Goal: Transaction & Acquisition: Purchase product/service

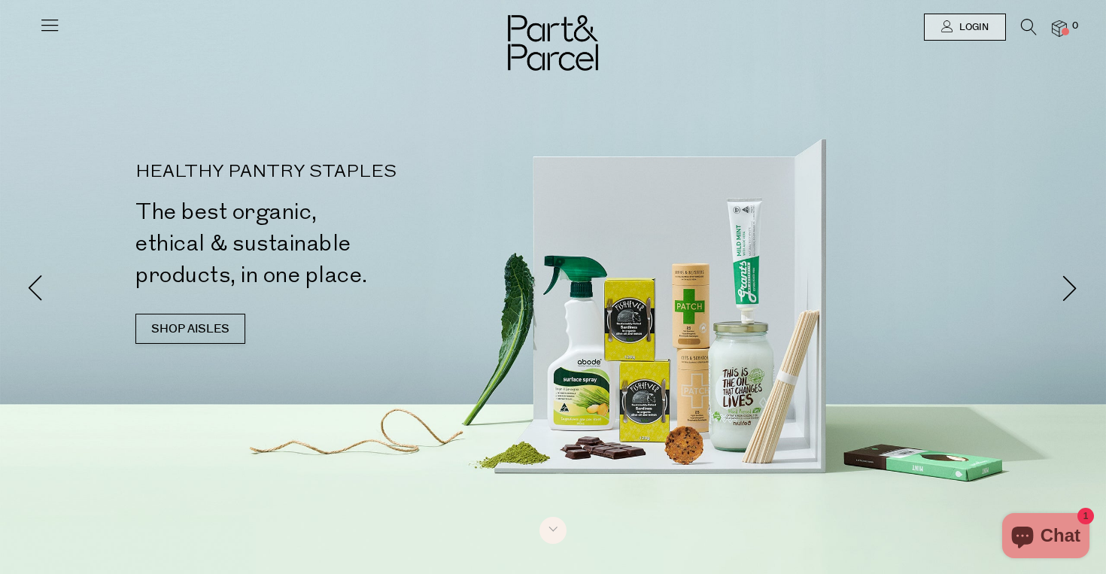
click at [50, 24] on icon at bounding box center [49, 24] width 21 height 21
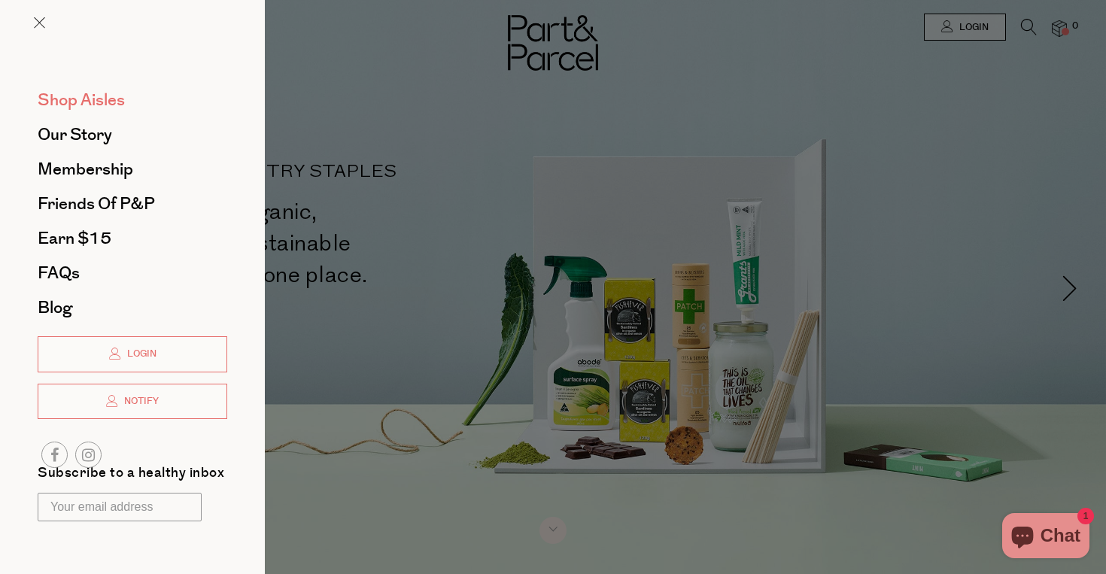
click at [74, 102] on span "Shop Aisles" at bounding box center [81, 100] width 87 height 24
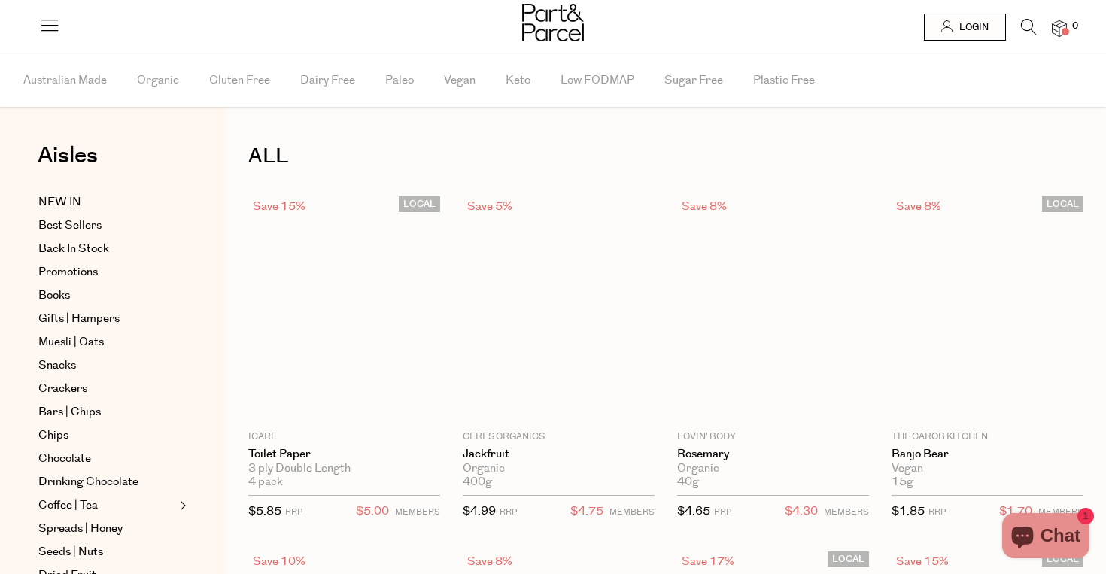
click at [1025, 29] on icon at bounding box center [1029, 27] width 16 height 17
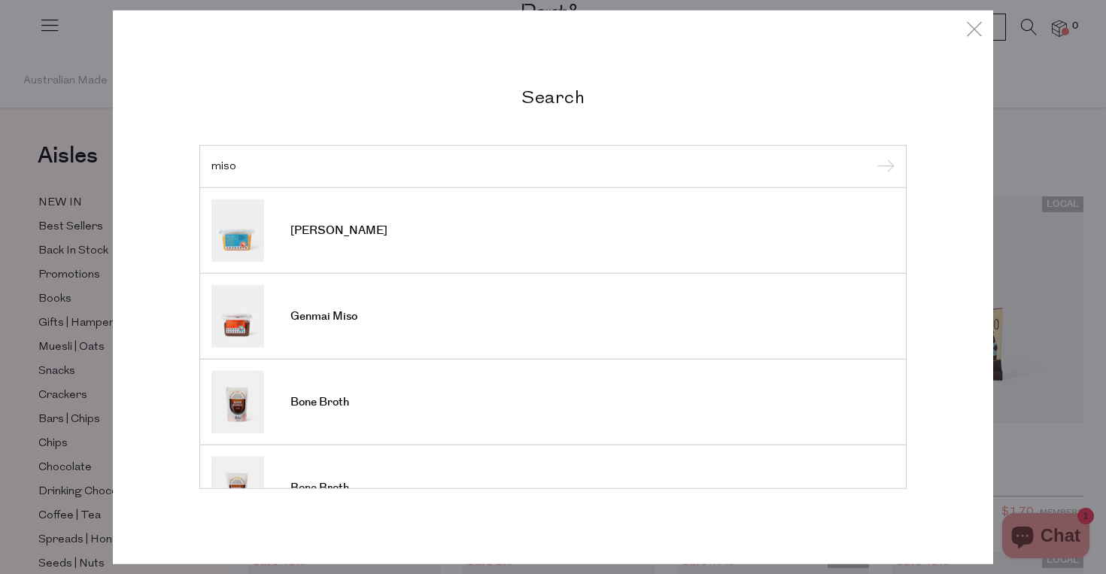
type input "miso"
click at [883, 167] on input "submit" at bounding box center [883, 167] width 23 height 23
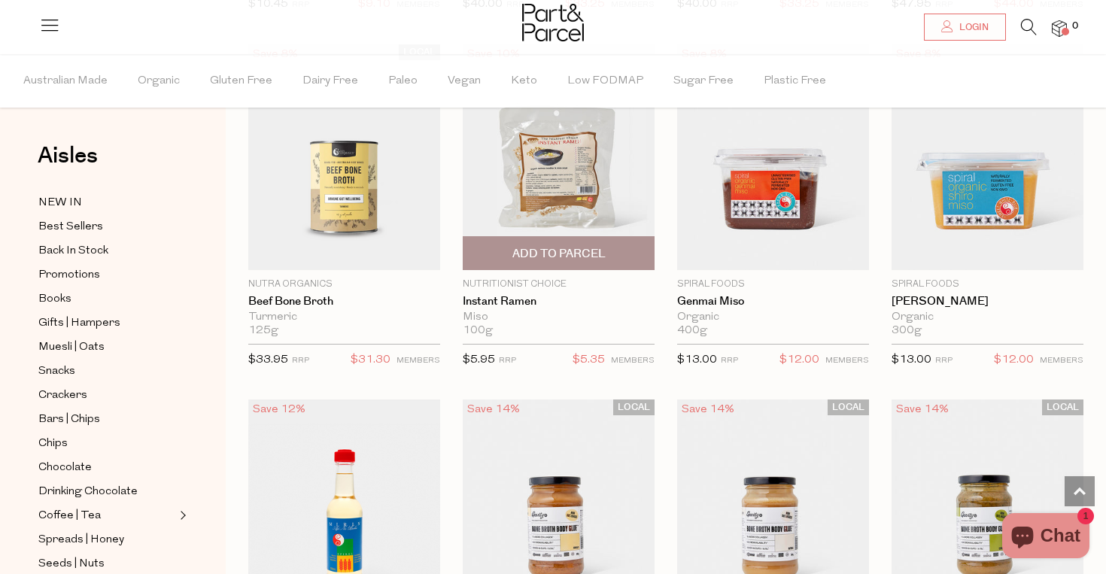
scroll to position [1549, 0]
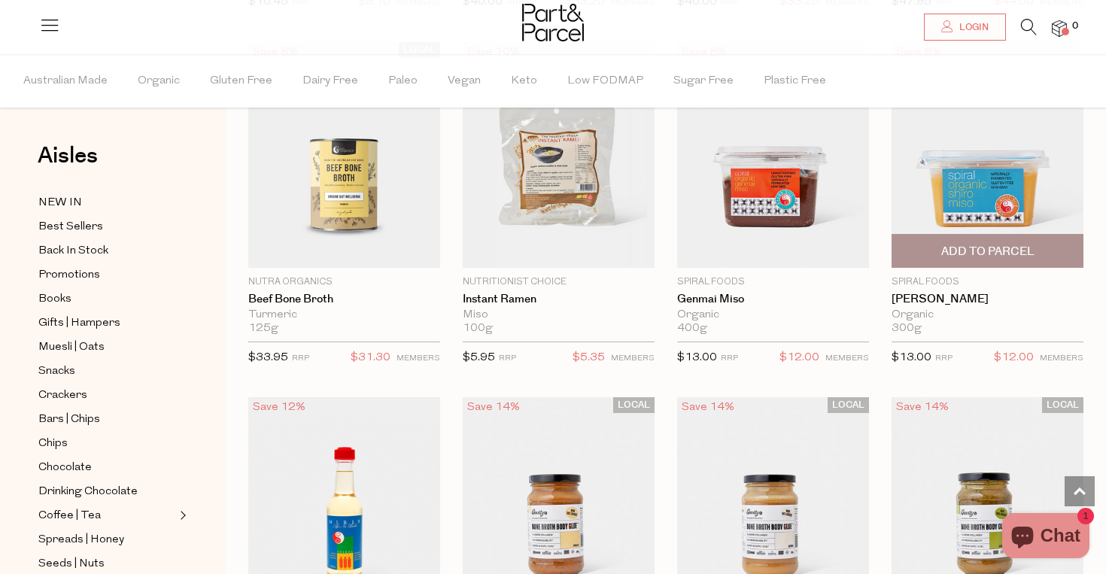
click at [960, 196] on img at bounding box center [988, 154] width 192 height 227
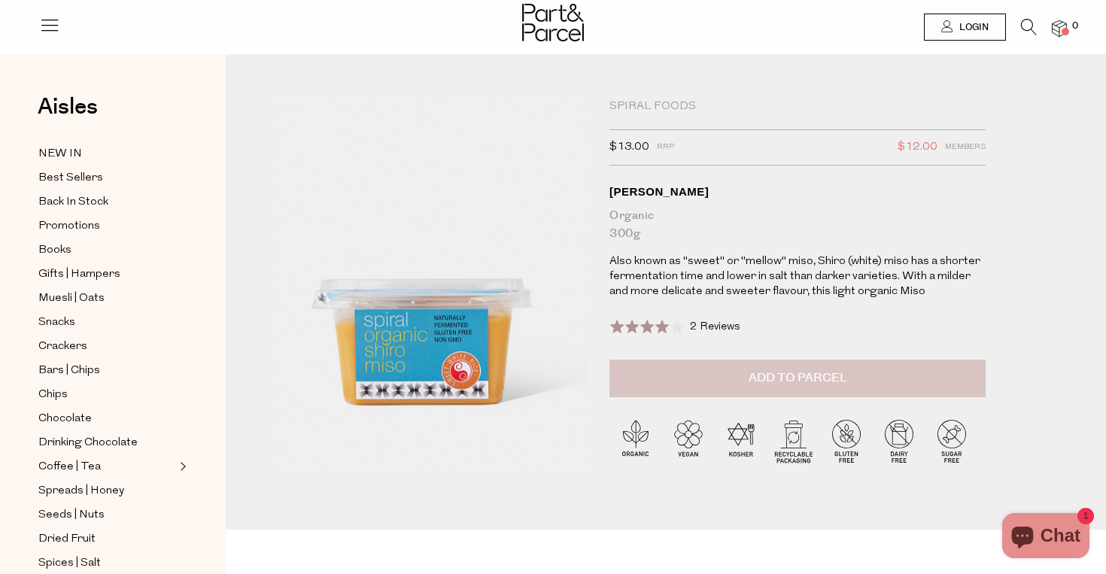
click at [778, 378] on span "Add to Parcel" at bounding box center [798, 377] width 99 height 17
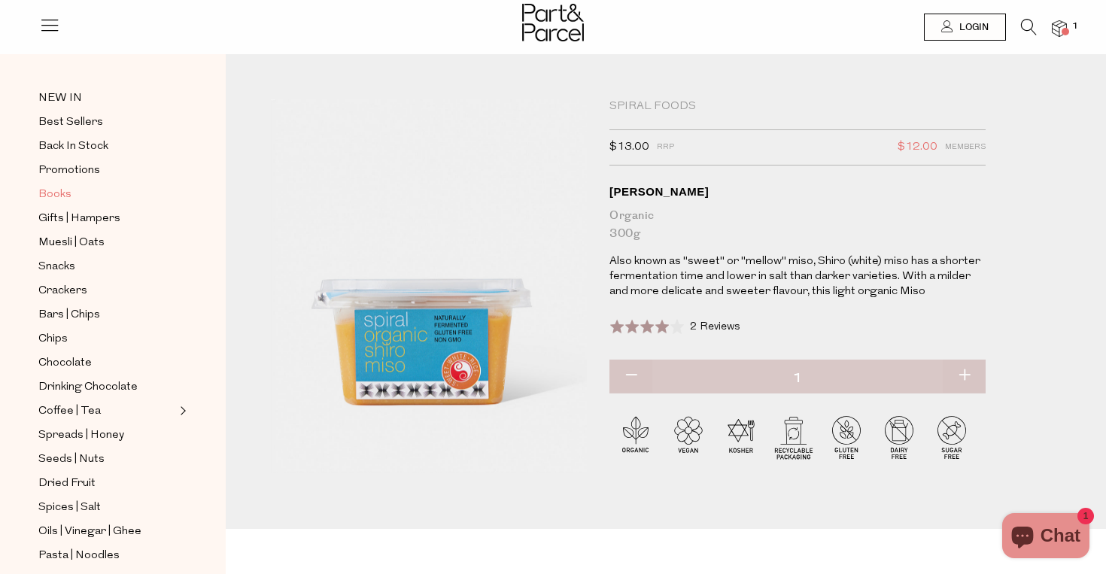
scroll to position [59, 0]
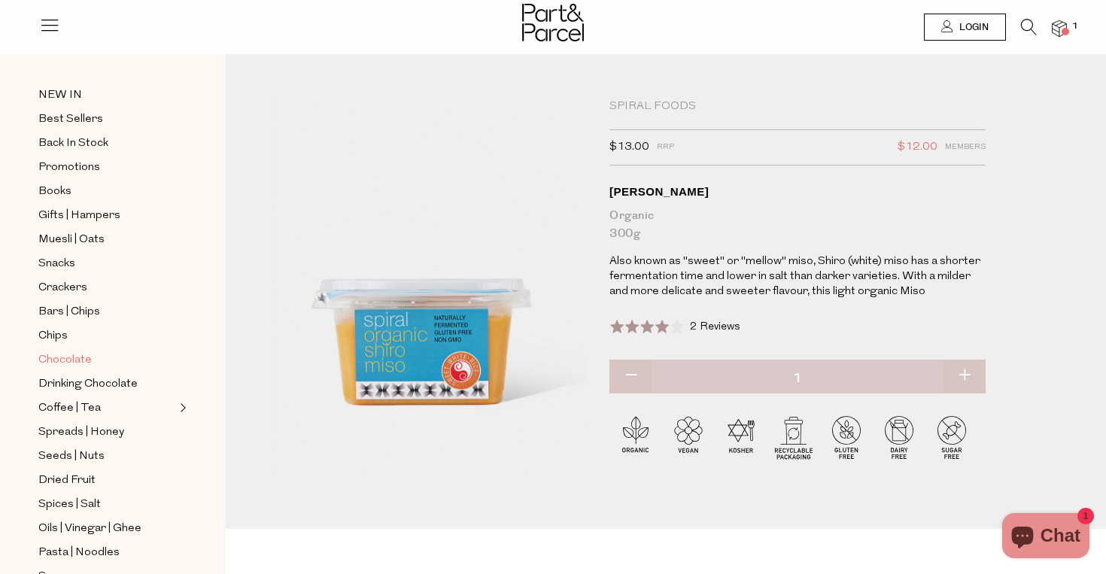
click at [67, 360] on span "Chocolate" at bounding box center [64, 360] width 53 height 18
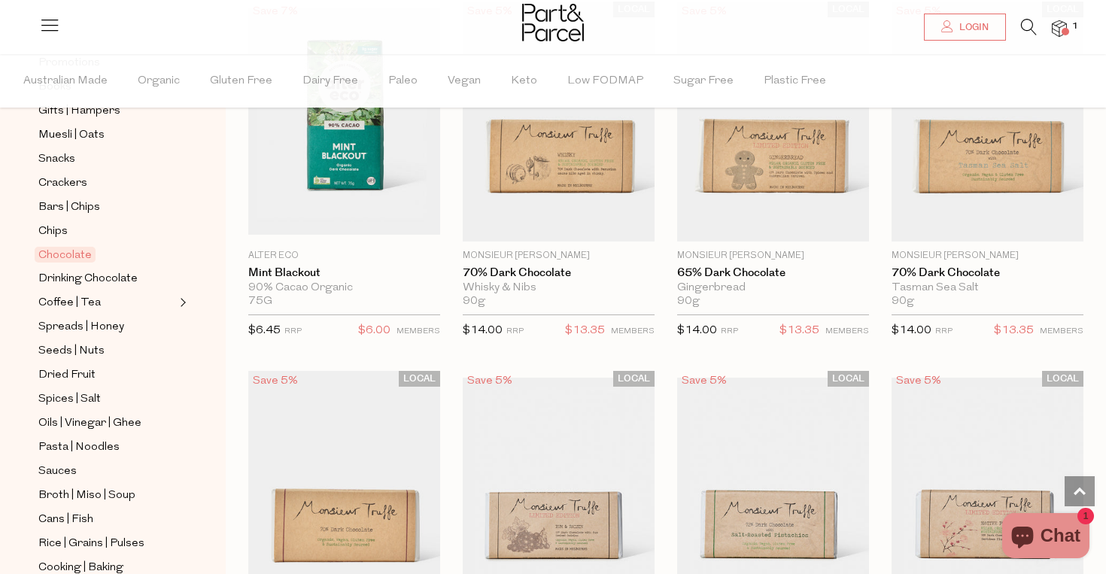
scroll to position [285, 0]
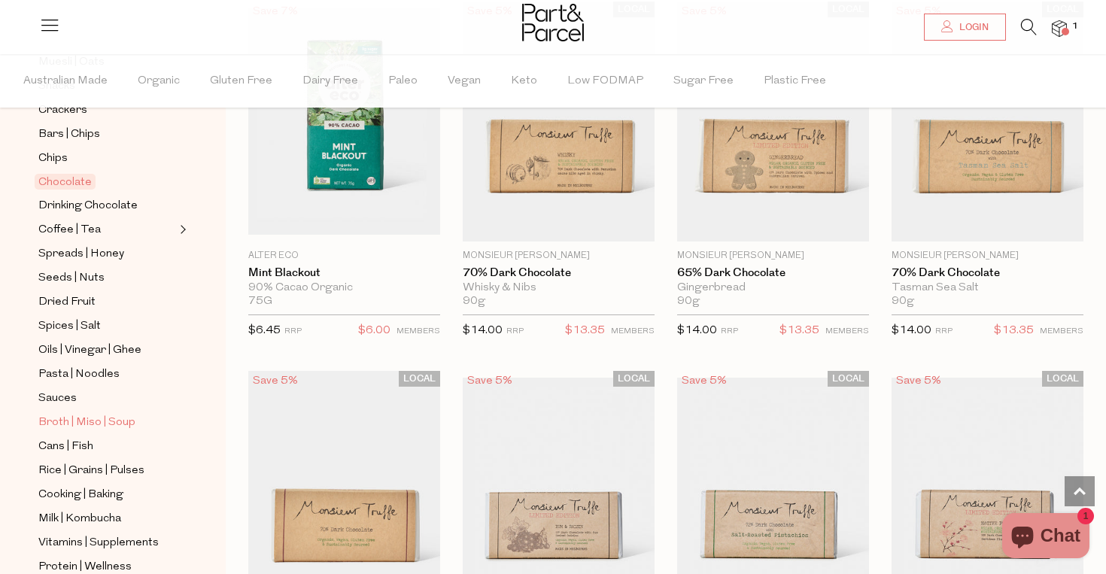
click at [100, 416] on span "Broth | Miso | Soup" at bounding box center [86, 423] width 97 height 18
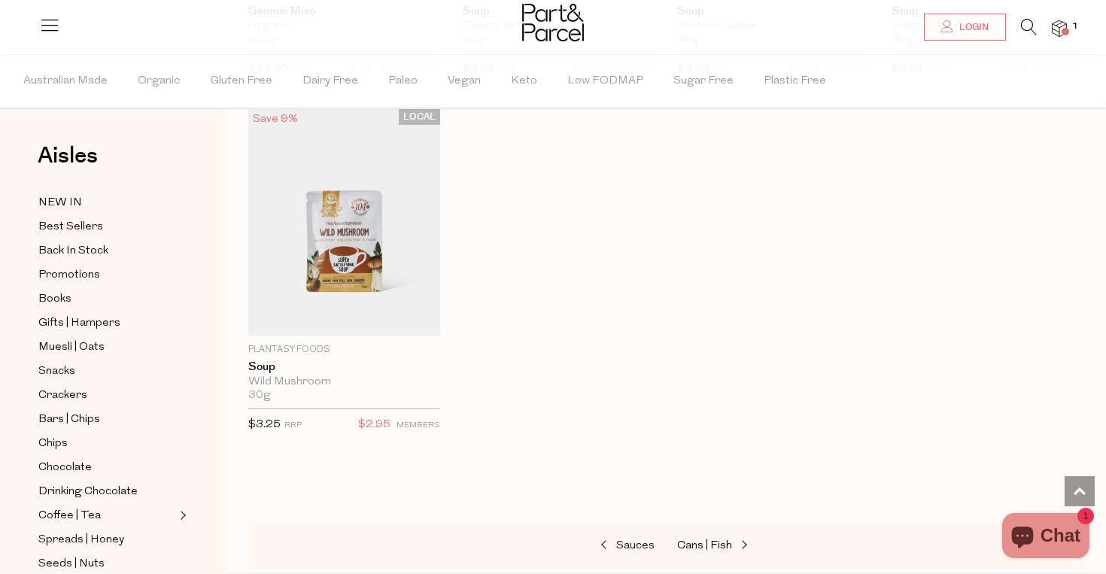
scroll to position [2955, 0]
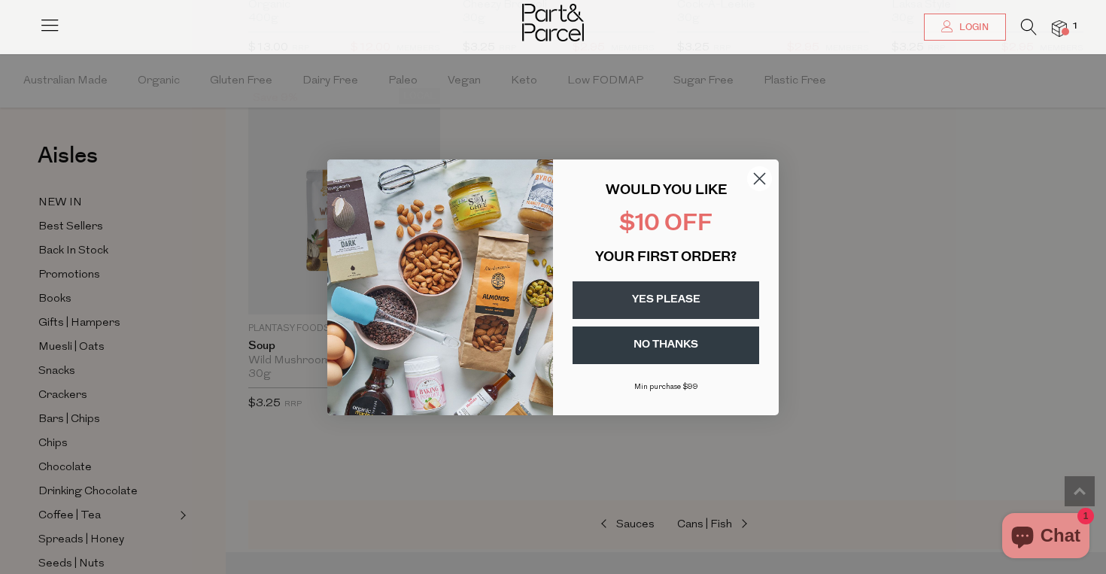
click at [764, 179] on circle "Close dialog" at bounding box center [759, 178] width 25 height 25
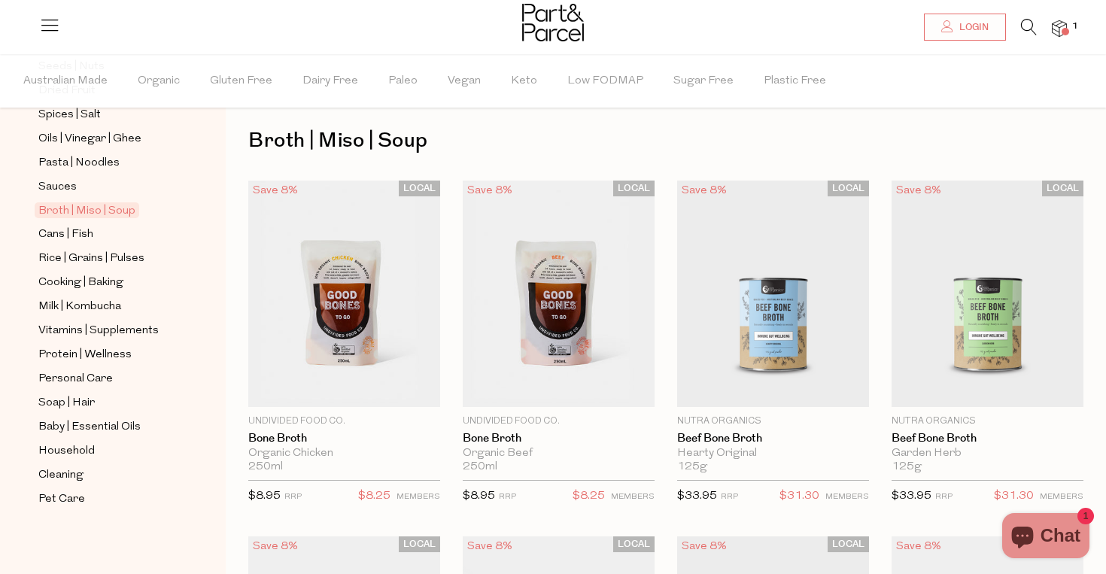
scroll to position [497, 0]
click at [145, 260] on link "Rice | Grains | Pulses" at bounding box center [106, 258] width 137 height 19
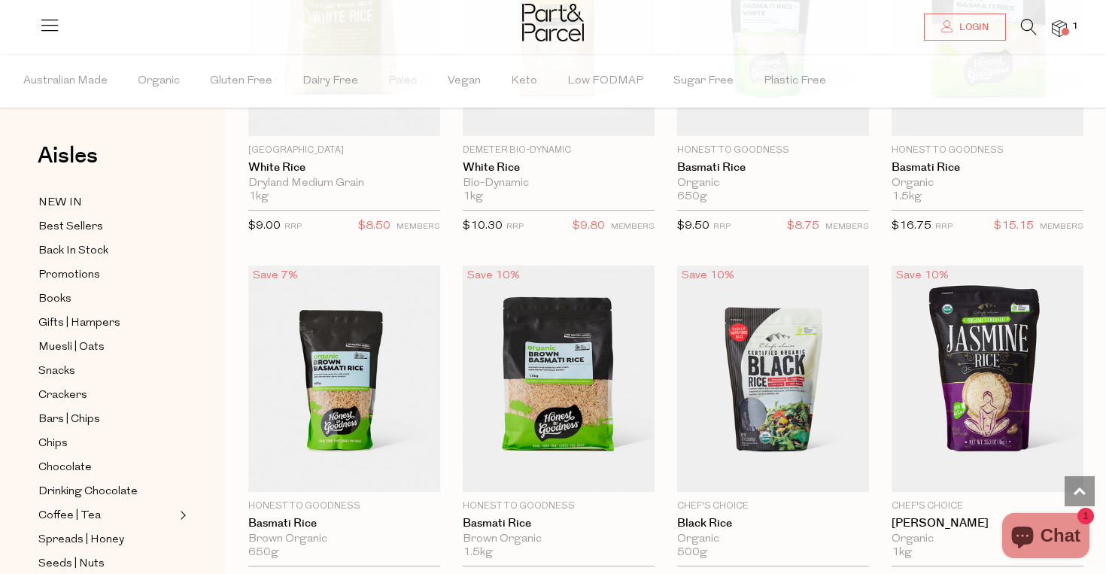
scroll to position [1101, 0]
